Goal: Contribute content: Add original content to the website for others to see

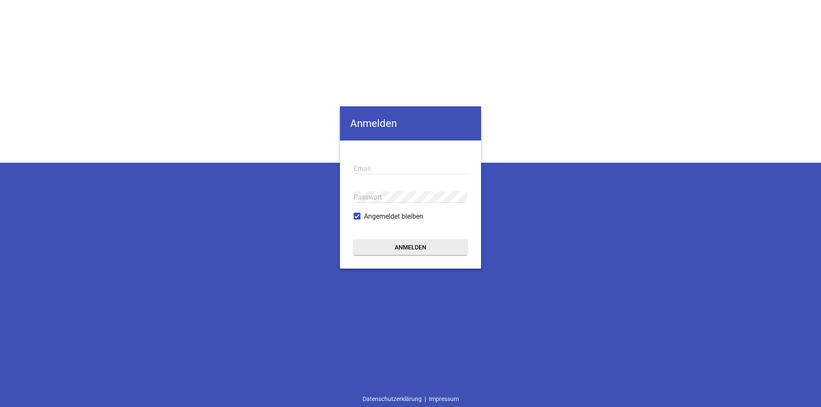
type input "[PERSON_NAME][EMAIL_ADDRESS][PERSON_NAME][DOMAIN_NAME]"
click at [409, 247] on button "Anmelden" at bounding box center [410, 247] width 114 height 15
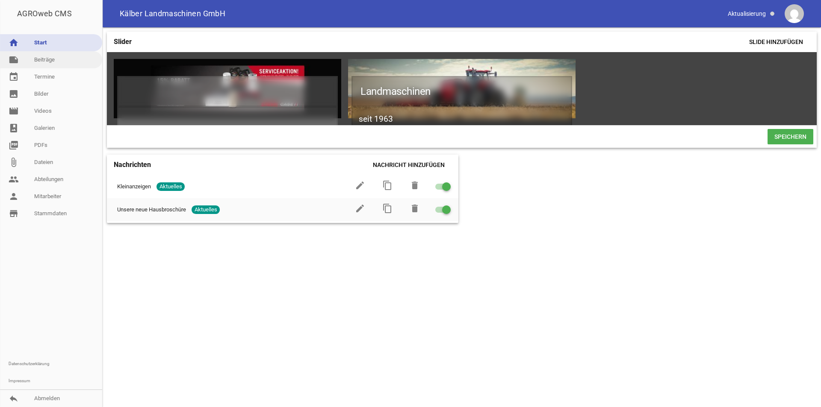
click at [50, 56] on link "note Beiträge" at bounding box center [51, 59] width 102 height 17
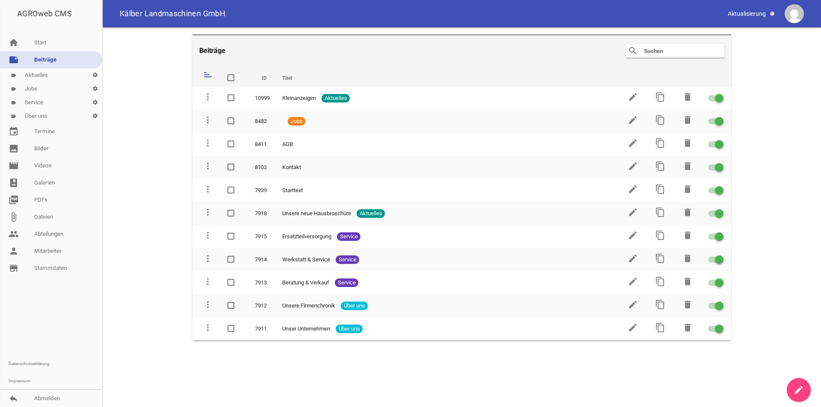
click at [36, 88] on link "label Jobs settings" at bounding box center [51, 89] width 102 height 14
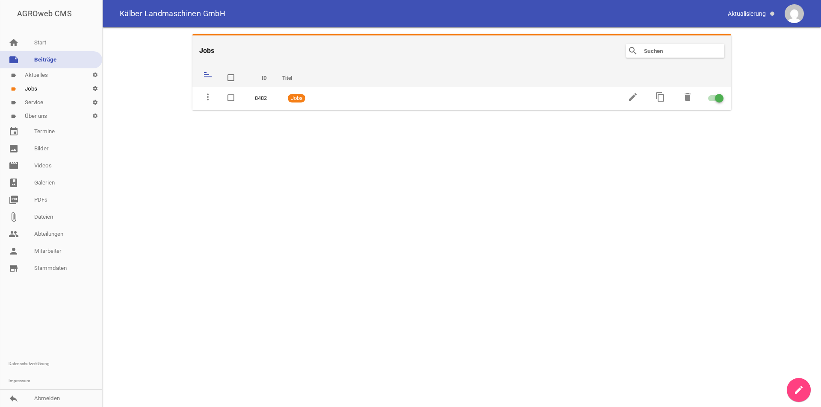
click at [793, 389] on link "create" at bounding box center [798, 390] width 24 height 24
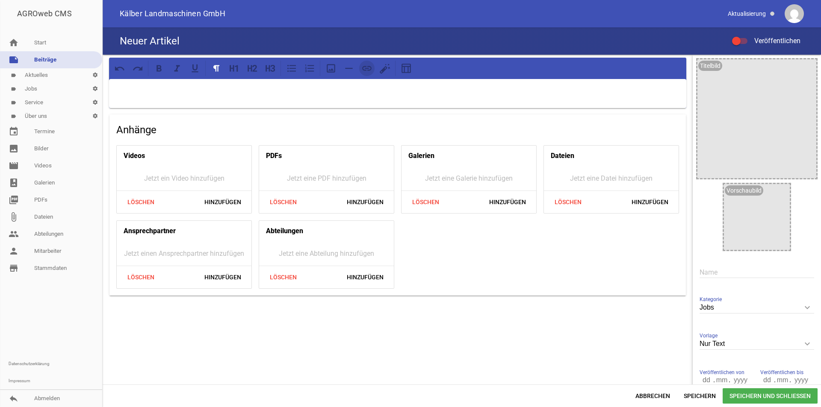
click at [365, 68] on icon at bounding box center [366, 68] width 9 height 5
drag, startPoint x: 376, startPoint y: 70, endPoint x: 372, endPoint y: 72, distance: 4.4
click at [372, 72] on div at bounding box center [359, 68] width 72 height 15
click at [369, 72] on icon at bounding box center [366, 68] width 11 height 11
click at [368, 66] on icon at bounding box center [366, 68] width 11 height 11
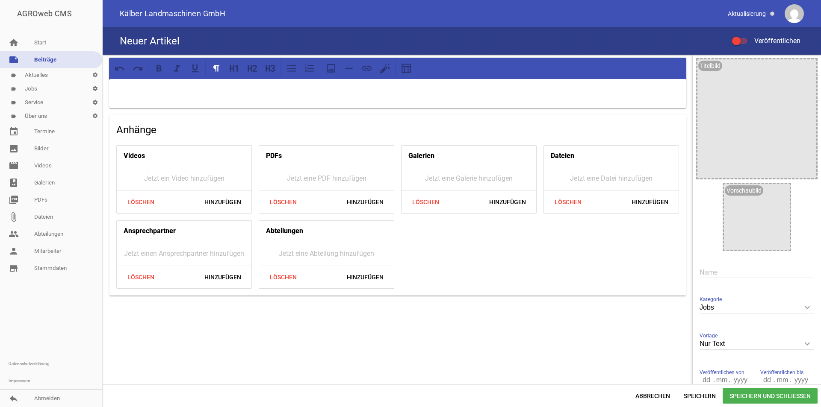
click at [763, 392] on span "Speichern und Schließen" at bounding box center [769, 395] width 95 height 15
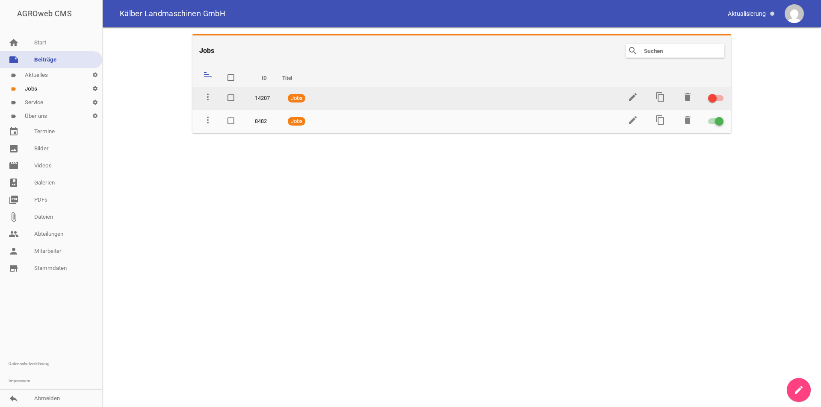
click at [711, 100] on span at bounding box center [711, 98] width 3 height 3
click at [721, 93] on input "checkbox" at bounding box center [721, 93] width 0 height 0
click at [636, 93] on icon "edit" at bounding box center [632, 97] width 10 height 10
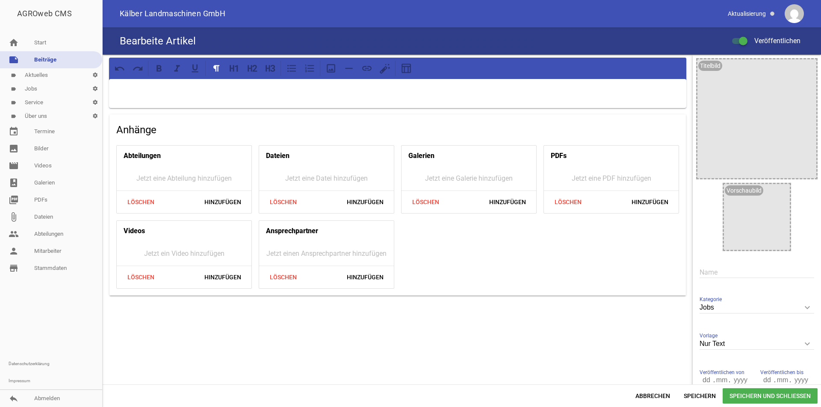
click at [732, 275] on input "text" at bounding box center [756, 273] width 115 height 12
click at [363, 71] on icon at bounding box center [366, 68] width 11 height 11
